Goal: Information Seeking & Learning: Learn about a topic

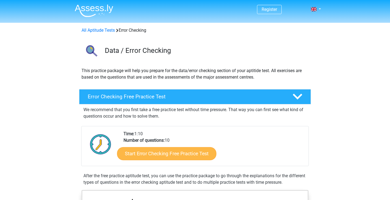
click at [193, 157] on link "Start Error Checking Free Practice Test" at bounding box center [166, 153] width 99 height 13
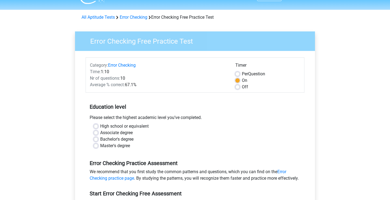
scroll to position [15, 0]
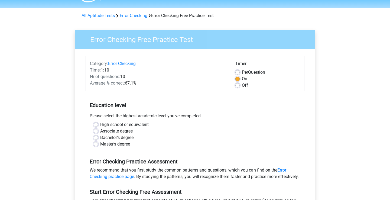
click at [242, 70] on label "Per Question" at bounding box center [253, 72] width 23 height 6
click at [239, 70] on input "Per Question" at bounding box center [237, 71] width 4 height 5
radio input "true"
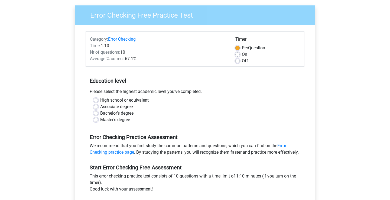
scroll to position [40, 0]
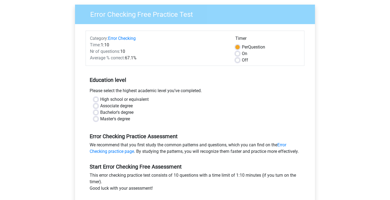
click at [120, 110] on label "Bachelor's degree" at bounding box center [116, 112] width 33 height 6
click at [98, 110] on input "Bachelor's degree" at bounding box center [96, 111] width 4 height 5
radio input "true"
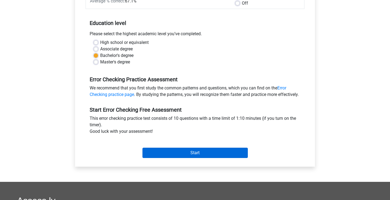
scroll to position [98, 0]
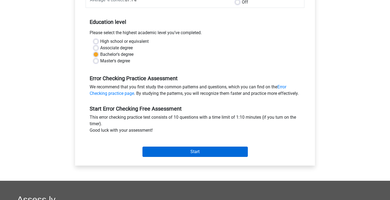
click at [183, 156] on input "Start" at bounding box center [194, 151] width 105 height 10
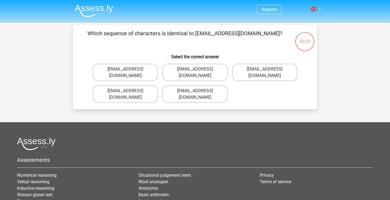
drag, startPoint x: 201, startPoint y: 34, endPoint x: 231, endPoint y: 36, distance: 30.2
click at [231, 36] on p "Which sequence of characters is identical to Evie_Meade@jointmail.com.uk?" at bounding box center [185, 37] width 207 height 16
click at [139, 73] on label "Evie_Meade@jointmail.com.uk" at bounding box center [125, 72] width 65 height 17
click at [129, 73] on input "Evie_Meade@jointmail.com.uk" at bounding box center [127, 71] width 4 height 4
radio input "true"
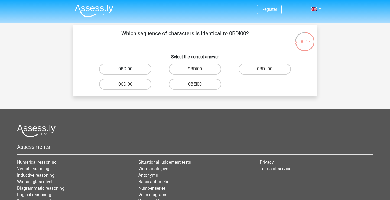
click at [134, 73] on label "0BDI00" at bounding box center [125, 69] width 52 height 11
click at [129, 73] on input "0BDI00" at bounding box center [127, 71] width 4 height 4
radio input "true"
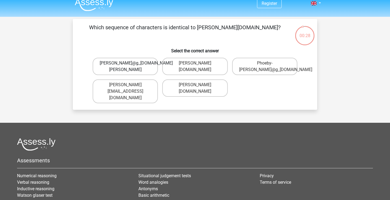
scroll to position [4, 0]
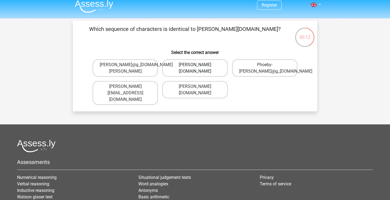
click at [200, 71] on label "Phoebe-Patterson@g_mail.gr" at bounding box center [194, 67] width 65 height 17
click at [198, 68] on input "Phoebe-Patterson@g_mail.gr" at bounding box center [197, 67] width 4 height 4
radio input "true"
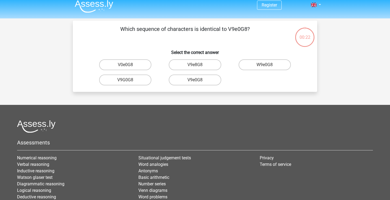
scroll to position [25, 0]
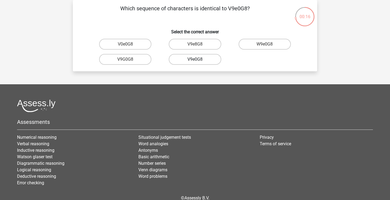
click at [199, 59] on label "V9e0G8" at bounding box center [195, 59] width 52 height 11
click at [198, 59] on input "V9e0G8" at bounding box center [197, 61] width 4 height 4
radio input "true"
click at [132, 59] on label "91051S" at bounding box center [125, 59] width 52 height 11
click at [129, 59] on input "91051S" at bounding box center [127, 61] width 4 height 4
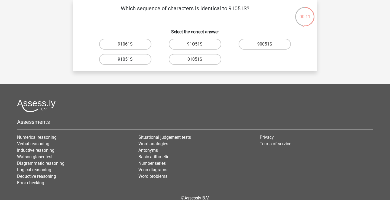
radio input "true"
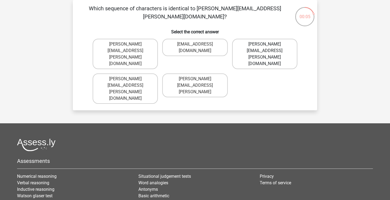
click at [269, 46] on label "Connor.Paterson@mailme.com" at bounding box center [264, 54] width 65 height 30
click at [268, 46] on input "Connor.Paterson@mailme.com" at bounding box center [267, 46] width 4 height 4
radio input "true"
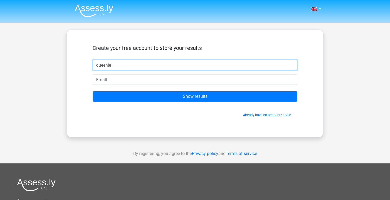
type input "queenie"
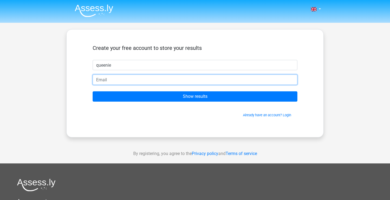
type input "queeniechong911@hotmail.com"
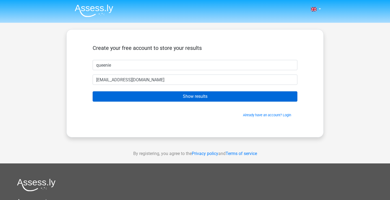
click at [197, 95] on input "Show results" at bounding box center [195, 96] width 205 height 10
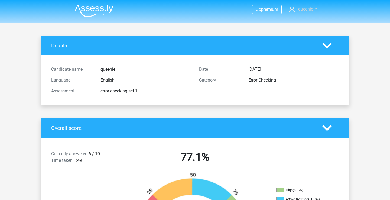
click at [307, 11] on span "queenie" at bounding box center [305, 8] width 15 height 5
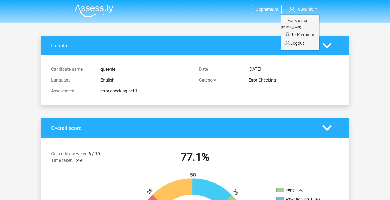
click at [100, 14] on img at bounding box center [94, 10] width 38 height 13
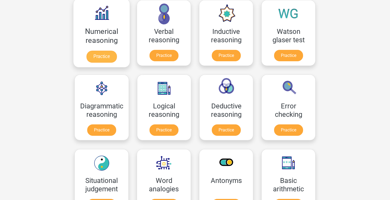
scroll to position [96, 0]
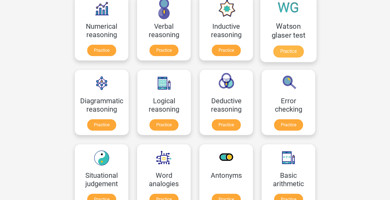
click at [285, 56] on link "Practice" at bounding box center [288, 51] width 30 height 12
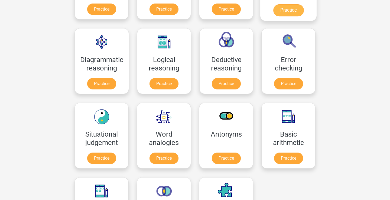
scroll to position [141, 0]
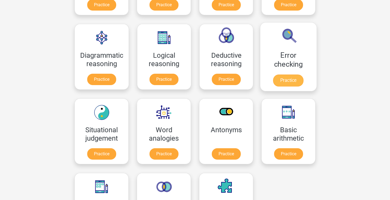
click at [301, 74] on link "Practice" at bounding box center [288, 80] width 30 height 12
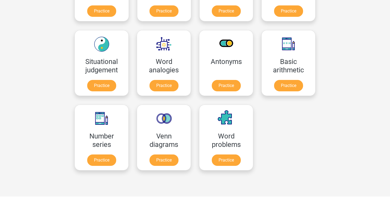
scroll to position [214, 0]
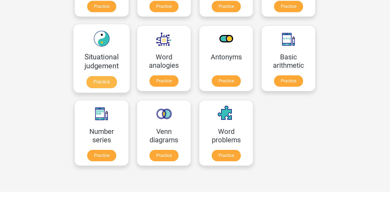
click at [107, 83] on link "Practice" at bounding box center [101, 82] width 30 height 12
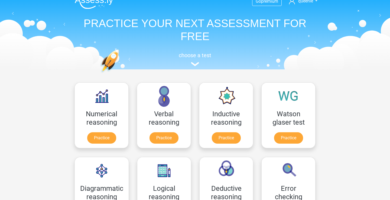
scroll to position [0, 0]
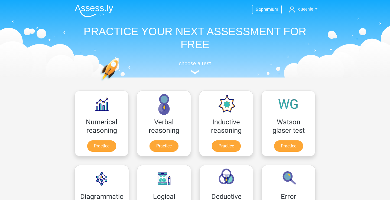
click at [189, 72] on div "choose a test" at bounding box center [194, 66] width 249 height 18
click at [102, 141] on link "Practice" at bounding box center [101, 147] width 30 height 12
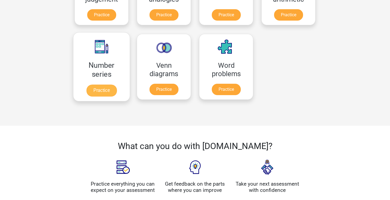
scroll to position [275, 0]
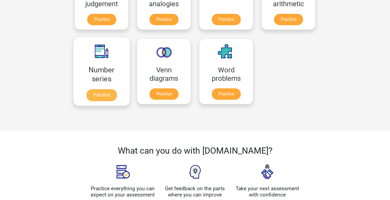
click at [110, 89] on link "Practice" at bounding box center [101, 95] width 30 height 12
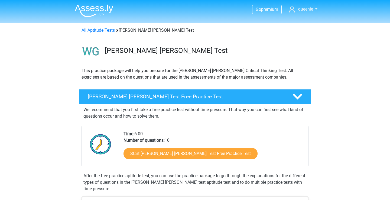
scroll to position [0, 0]
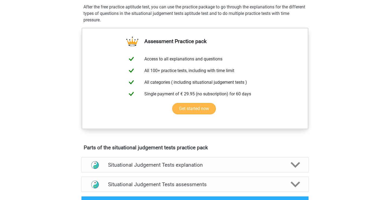
scroll to position [161, 0]
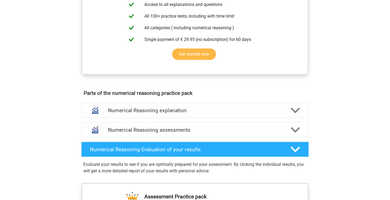
scroll to position [225, 0]
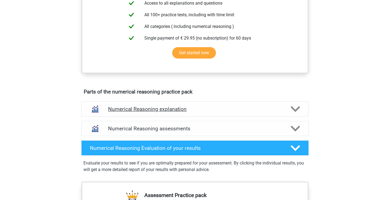
click at [193, 116] on div "Numerical Reasoning explanation" at bounding box center [194, 108] width 227 height 15
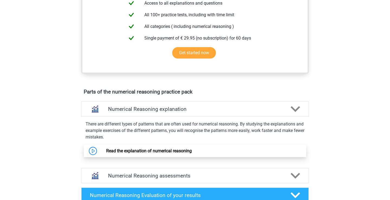
click at [165, 153] on link "Read the explanation of numerical reasoning" at bounding box center [149, 150] width 86 height 5
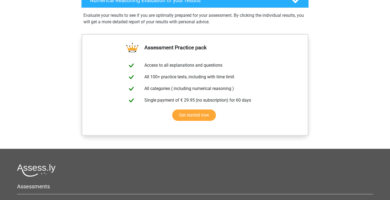
scroll to position [291, 0]
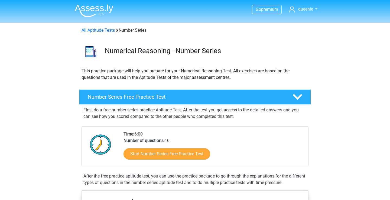
click at [198, 98] on h4 "Number Series Free Practice Test" at bounding box center [186, 97] width 196 height 6
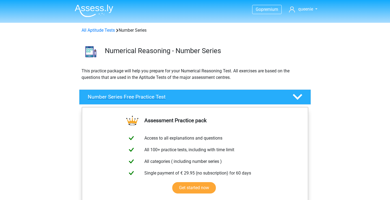
click at [212, 94] on h4 "Number Series Free Practice Test" at bounding box center [186, 97] width 196 height 6
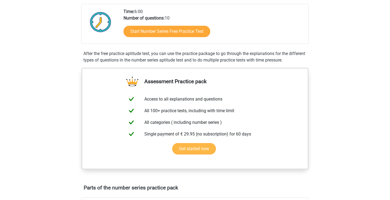
scroll to position [223, 0]
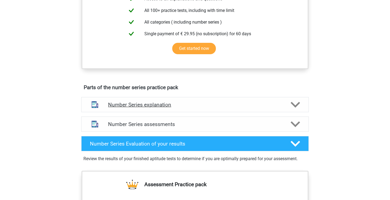
click at [190, 104] on h4 "Number Series explanation" at bounding box center [195, 105] width 174 height 6
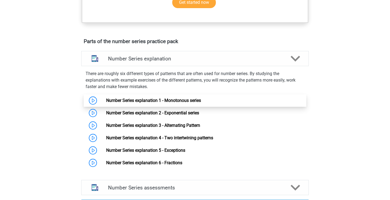
scroll to position [267, 0]
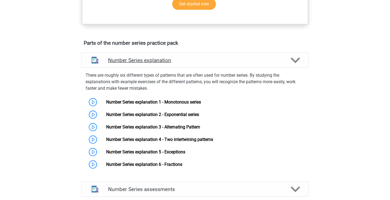
click at [202, 64] on div "Number Series explanation" at bounding box center [194, 60] width 227 height 15
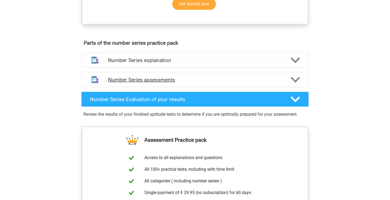
click at [196, 78] on h4 "Number Series assessments" at bounding box center [195, 80] width 174 height 6
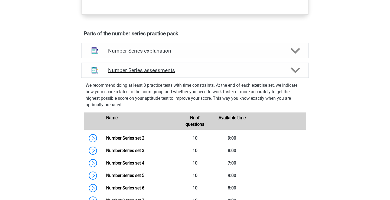
scroll to position [277, 0]
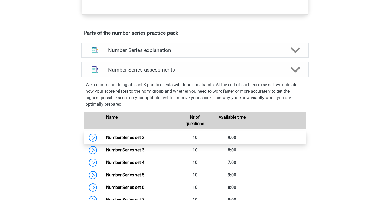
click at [106, 136] on link "Number Series set 2" at bounding box center [125, 137] width 38 height 5
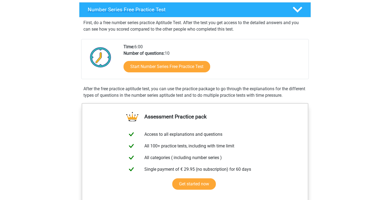
scroll to position [74, 0]
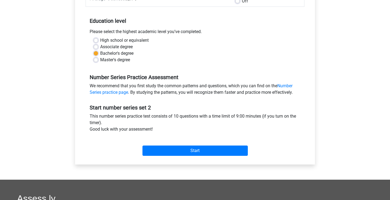
scroll to position [99, 0]
